Goal: Task Accomplishment & Management: Manage account settings

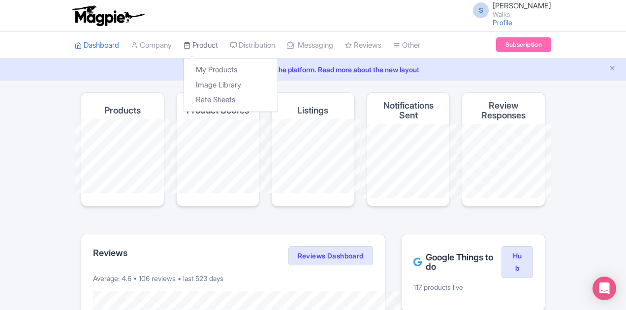
click at [184, 45] on link "Product" at bounding box center [201, 45] width 34 height 27
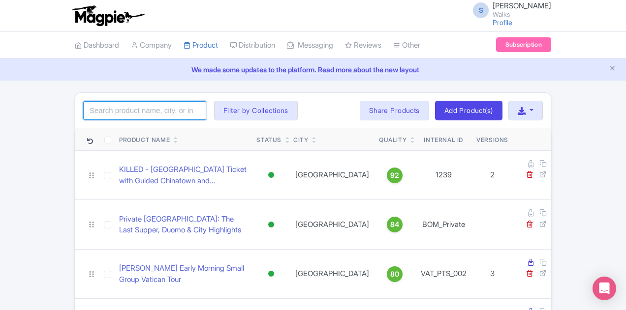
click at [106, 104] on input "search" at bounding box center [144, 110] width 123 height 19
type input "rooftop"
click button "Search" at bounding box center [0, 0] width 0 height 0
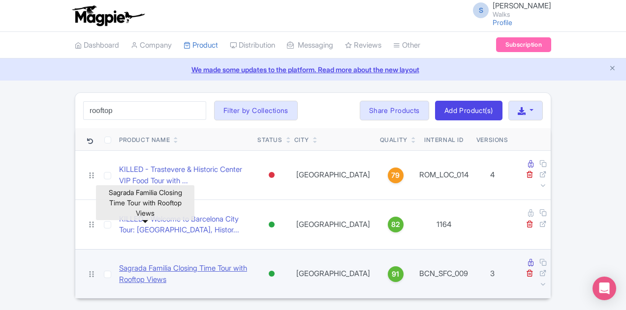
click at [192, 263] on link "Sagrada Familia Closing Time Tour with Rooftop Views" at bounding box center [184, 274] width 130 height 22
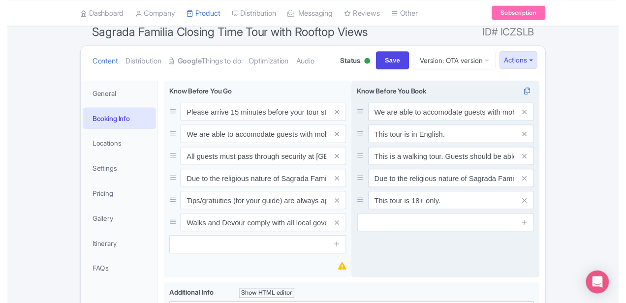
scroll to position [98, 0]
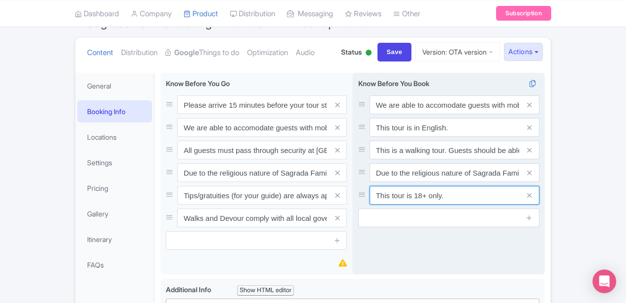
drag, startPoint x: 494, startPoint y: 195, endPoint x: 382, endPoint y: 196, distance: 111.7
click at [382, 114] on input "This tour is 18+ only." at bounding box center [454, 104] width 170 height 19
